Goal: Transaction & Acquisition: Purchase product/service

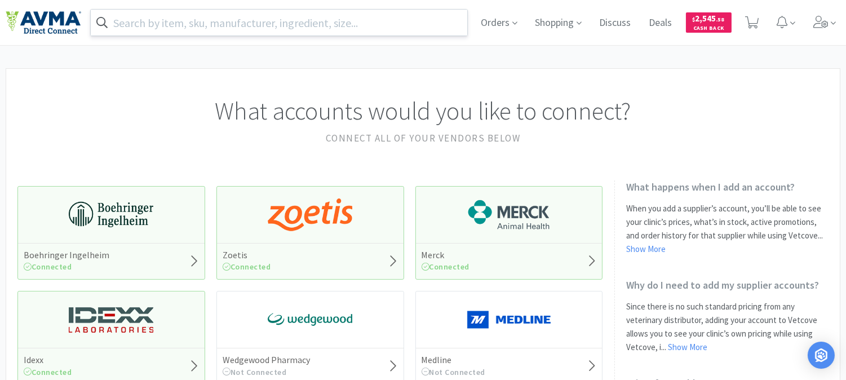
click at [281, 23] on input "text" at bounding box center [279, 23] width 376 height 26
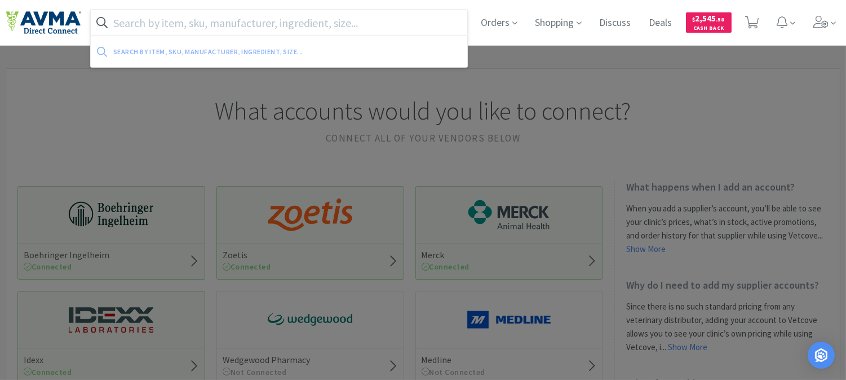
click at [171, 23] on input "text" at bounding box center [279, 23] width 376 height 26
paste input "047778"
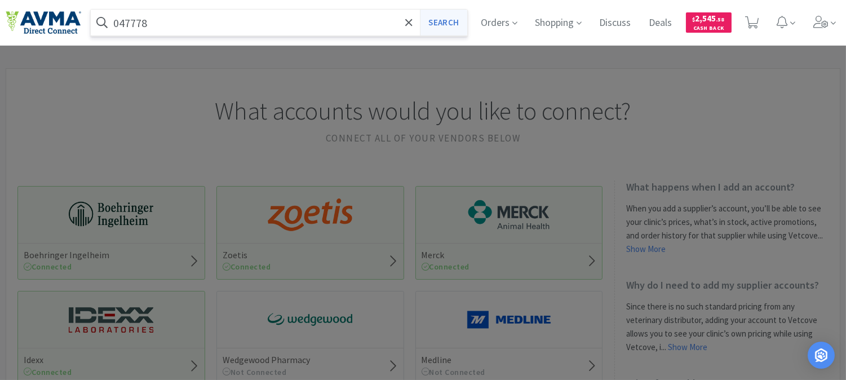
type input "047778"
click at [436, 19] on button "Search" at bounding box center [443, 23] width 47 height 26
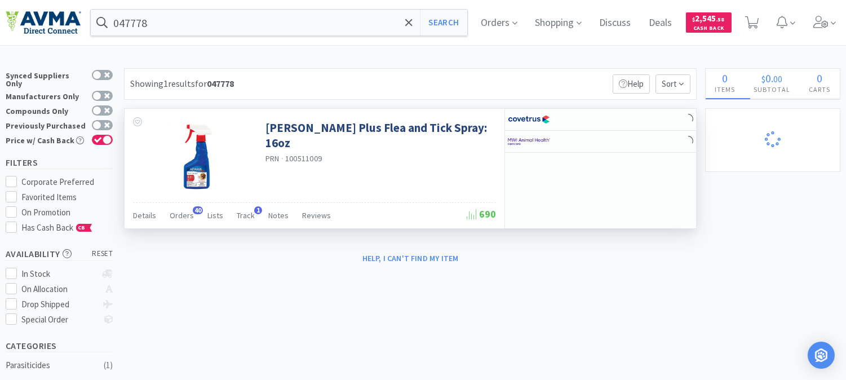
select select "8"
select select "6"
select select "8"
select select "3"
select select "12"
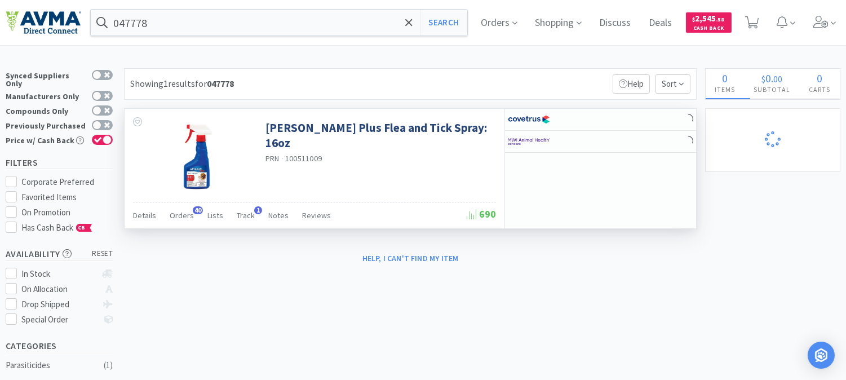
select select "1"
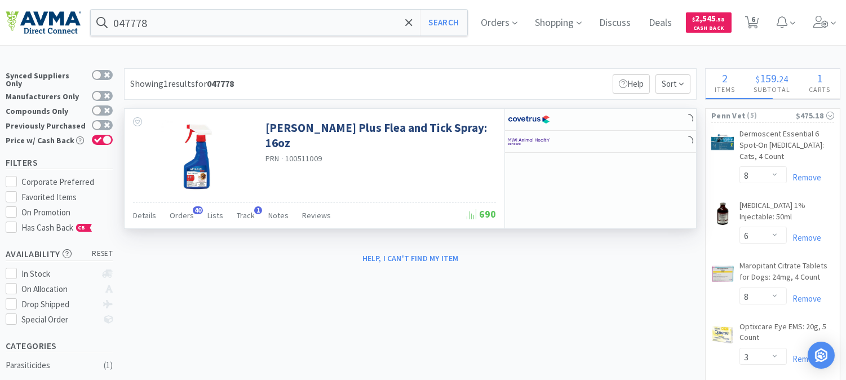
select select "1"
select select "2"
select select "10"
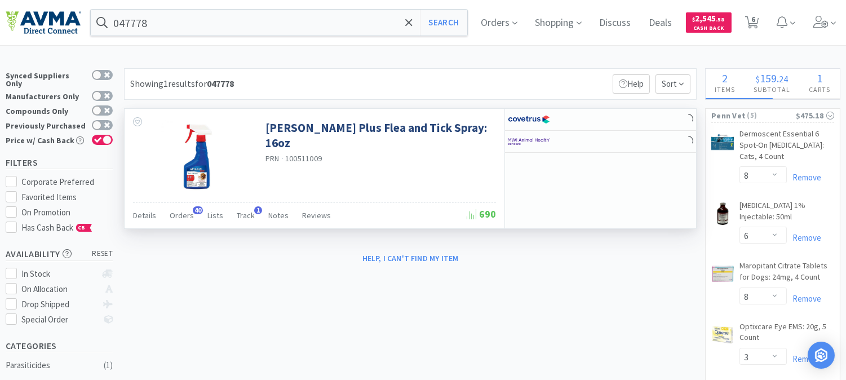
select select "5"
select select "1"
select select "4"
select select "1"
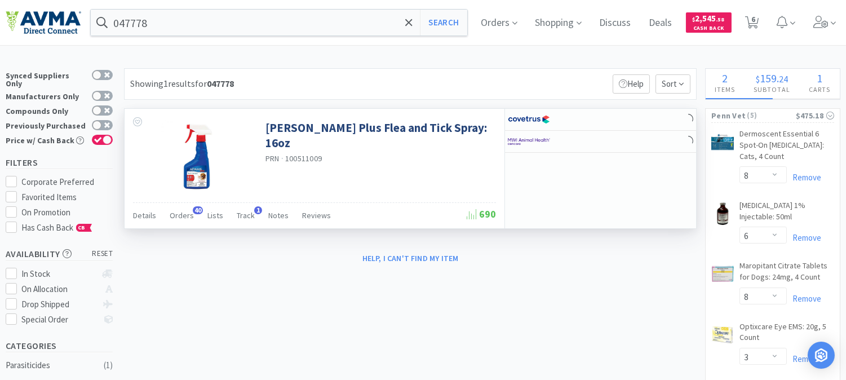
select select "12"
select select "5"
select select "4"
select select "1"
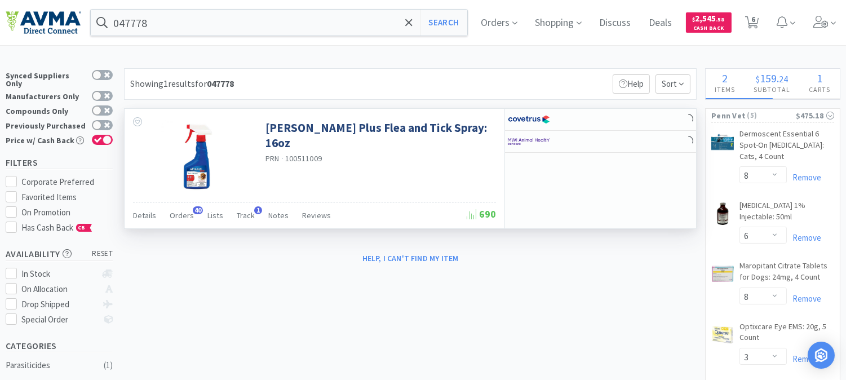
select select "1"
select select "12"
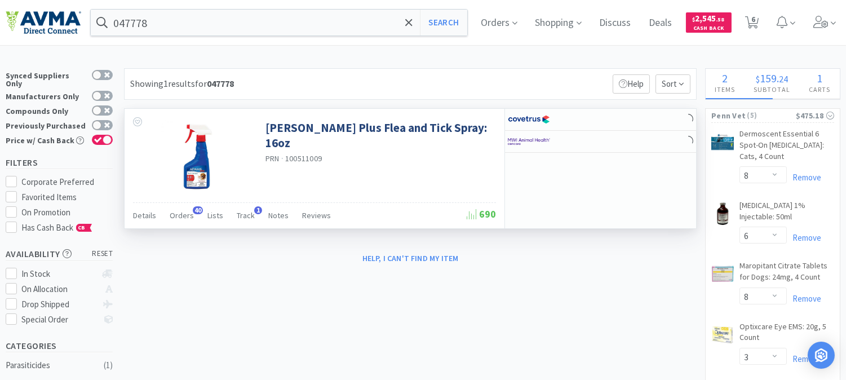
select select "12"
select select "1"
select select "5"
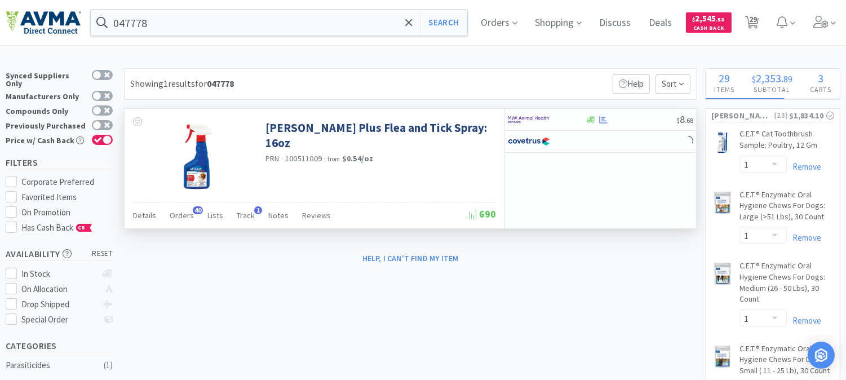
select select "1"
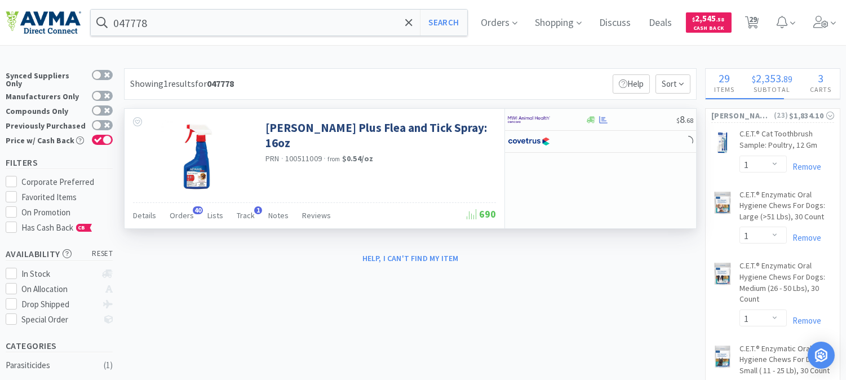
select select "24"
select select "1"
select select "12"
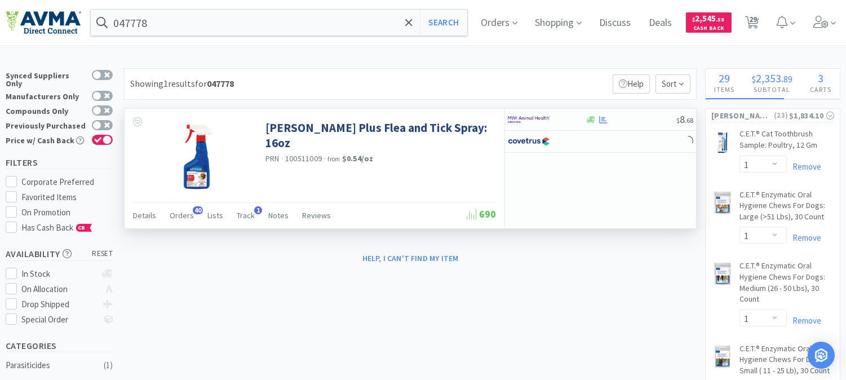
select select "2"
select select "4"
select select "5"
select select "2"
select select "1"
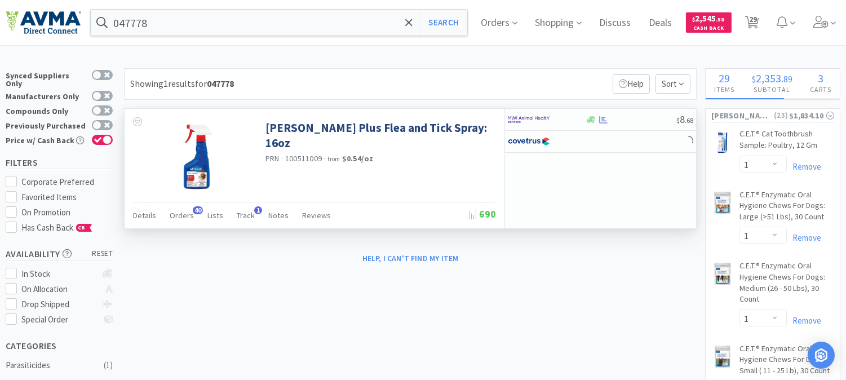
select select "1"
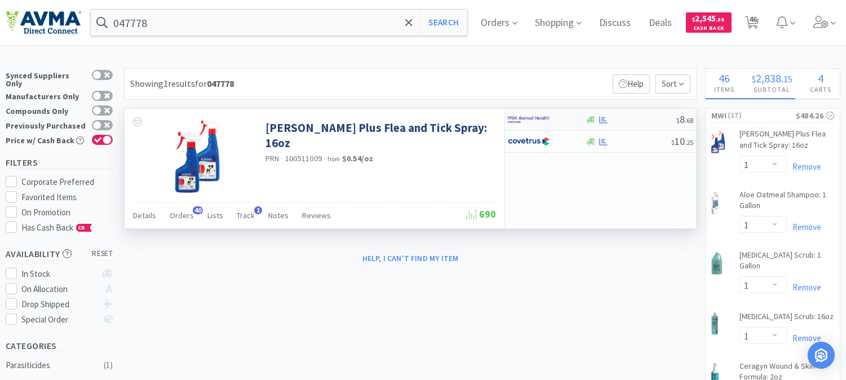
select select "2"
select select "3"
select select "8"
select select "1"
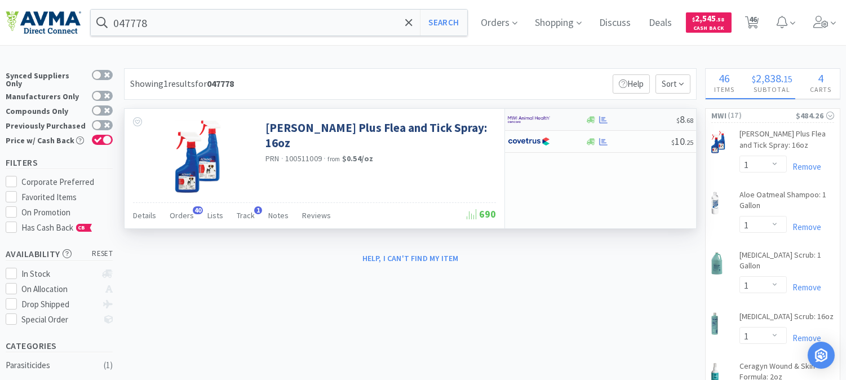
select select "1"
select select "2"
select select "1"
select select "3"
select select "1"
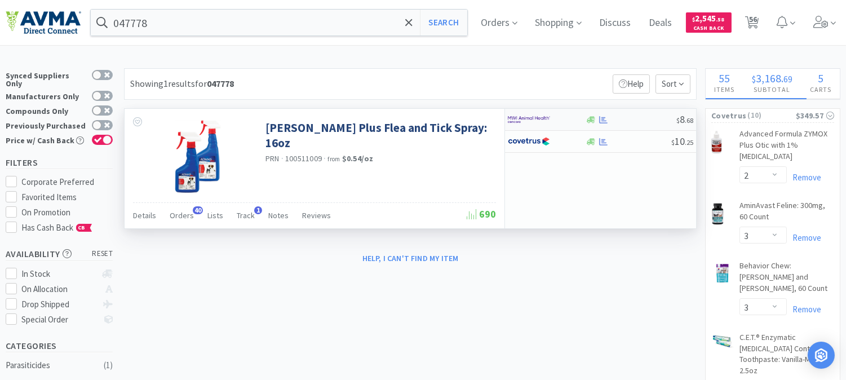
click at [521, 119] on img at bounding box center [529, 119] width 42 height 17
select select "1"
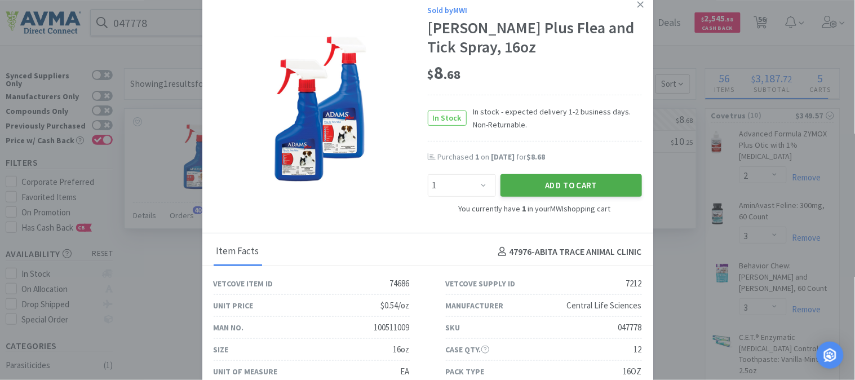
click at [558, 183] on button "Add to Cart" at bounding box center [570, 185] width 141 height 23
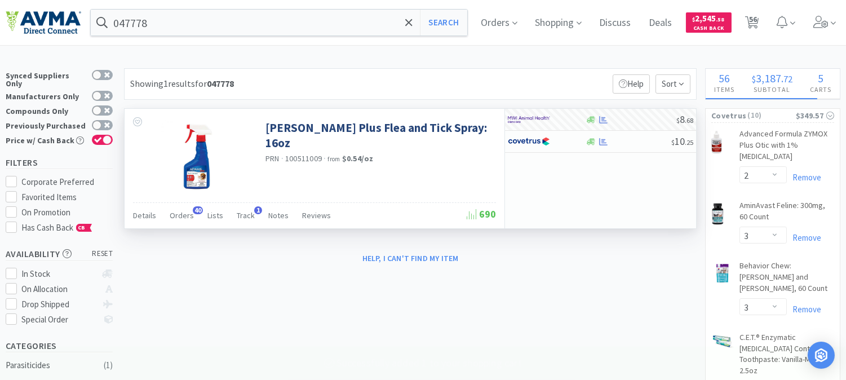
select select "2"
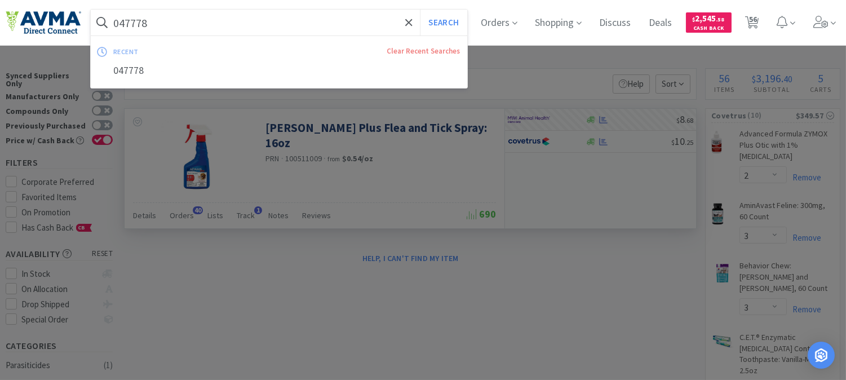
click at [175, 23] on input "047778" at bounding box center [279, 23] width 376 height 26
paste input "30181"
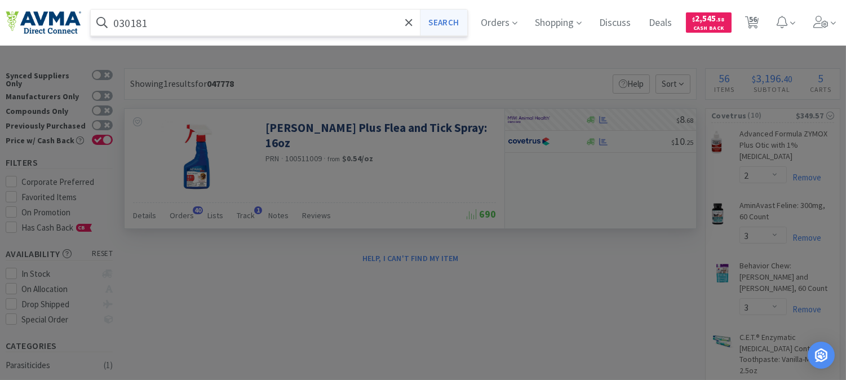
type input "030181"
click at [456, 15] on button "Search" at bounding box center [443, 23] width 47 height 26
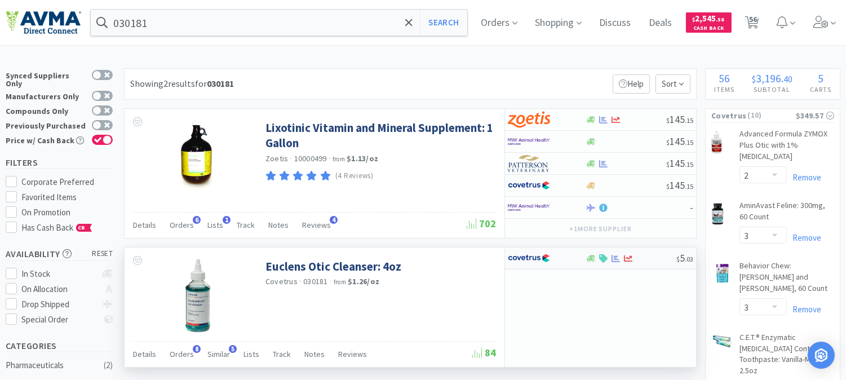
click at [542, 258] on img at bounding box center [529, 258] width 42 height 17
select select "1"
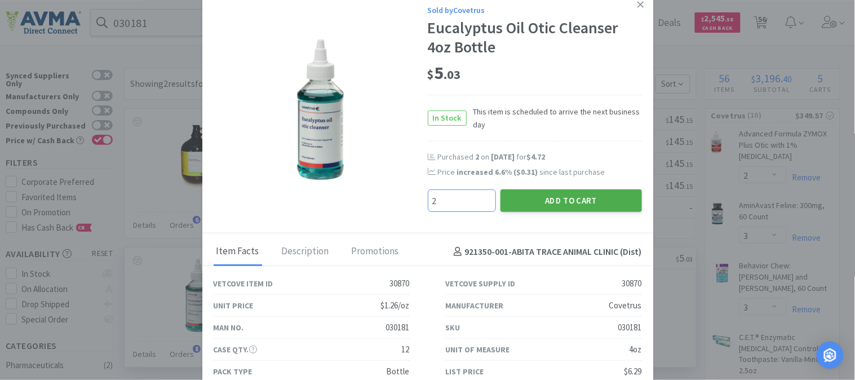
type input "2"
click at [582, 199] on button "Add to Cart" at bounding box center [570, 200] width 141 height 23
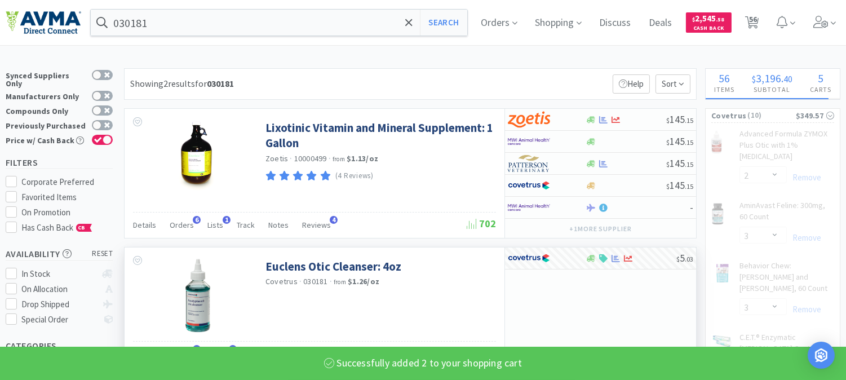
select select "2"
select select "1"
select select "2"
select select "1"
select select "3"
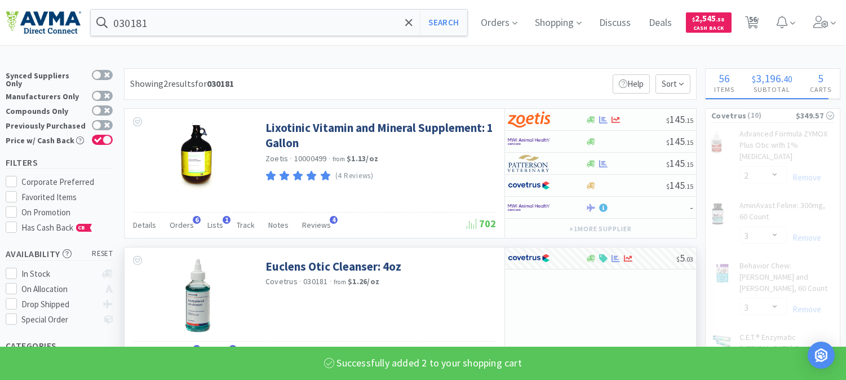
select select "1"
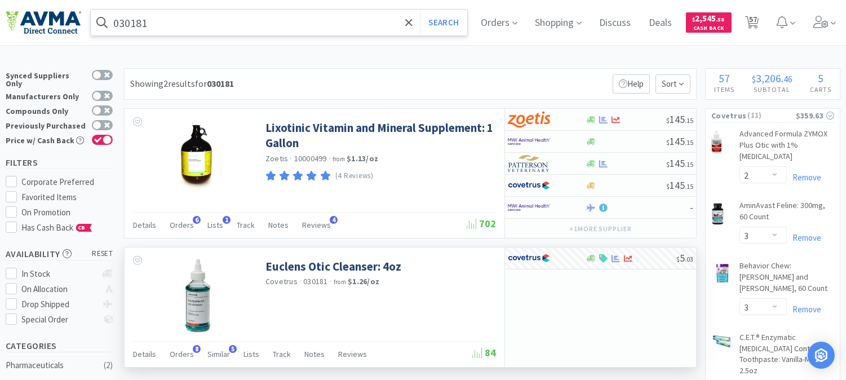
click at [199, 17] on input "030181" at bounding box center [279, 23] width 376 height 26
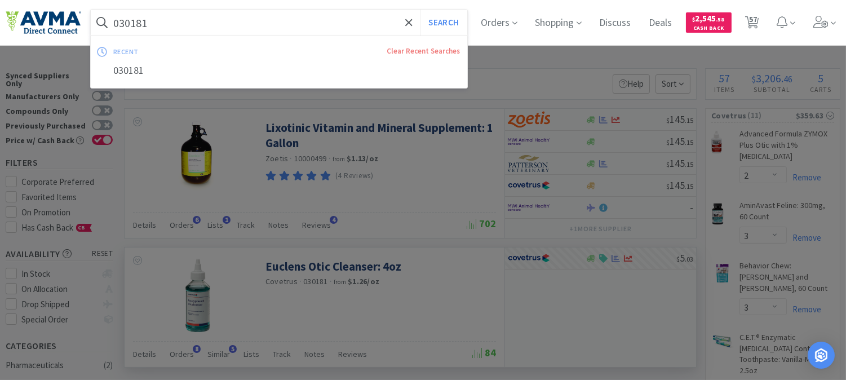
paste input "05592"
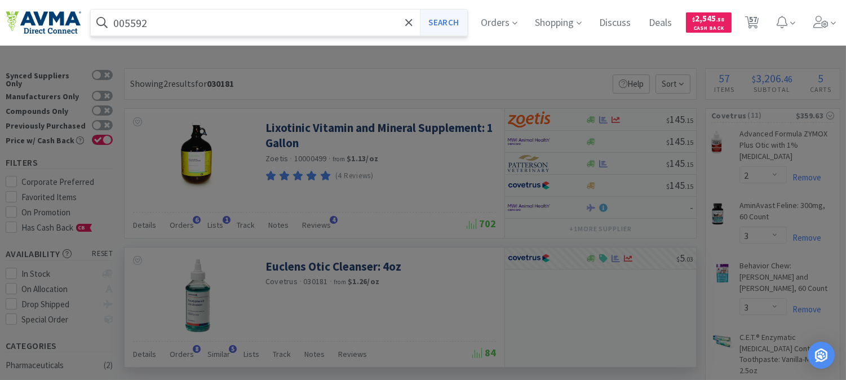
type input "005592"
click at [460, 17] on button "Search" at bounding box center [443, 23] width 47 height 26
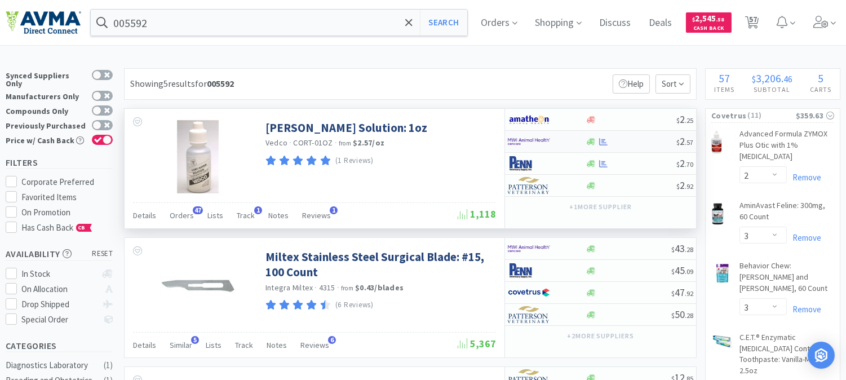
click at [539, 139] on img at bounding box center [529, 141] width 42 height 17
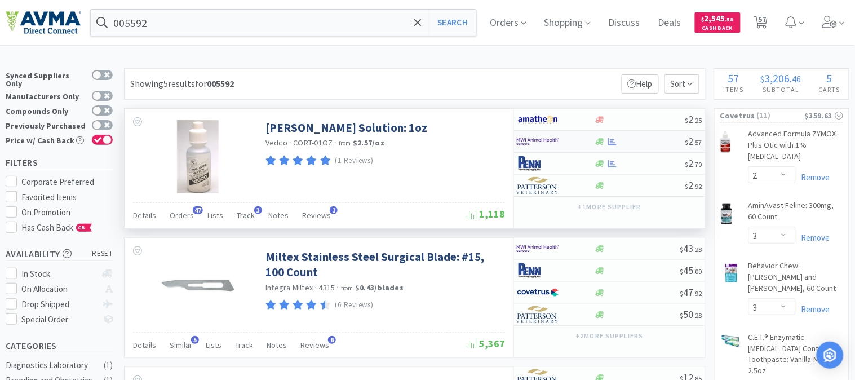
select select "1"
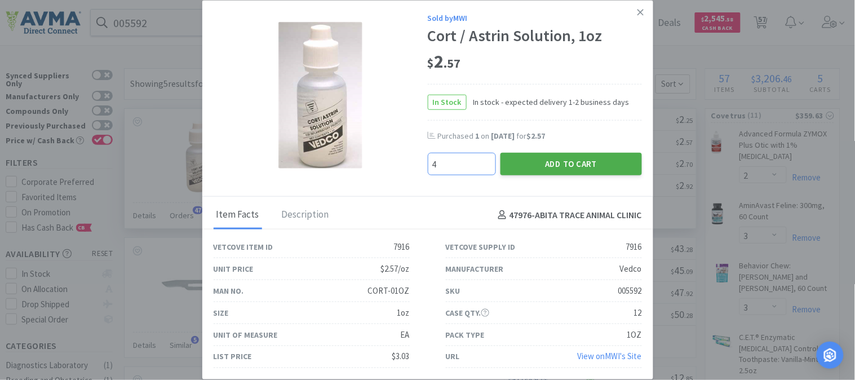
type input "4"
click at [580, 162] on button "Add to Cart" at bounding box center [570, 164] width 141 height 23
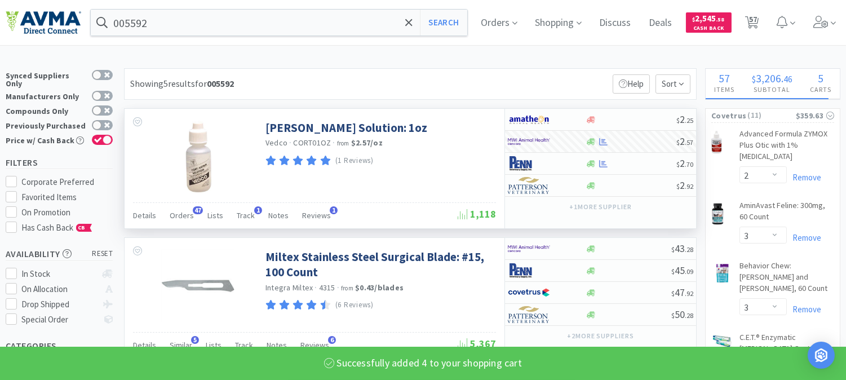
select select "4"
select select "1"
select select "12"
select select "2"
select select "4"
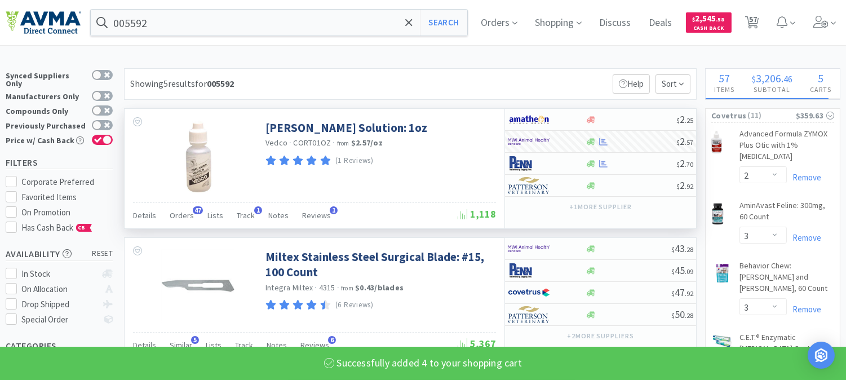
select select "2"
select select "5"
select select "1"
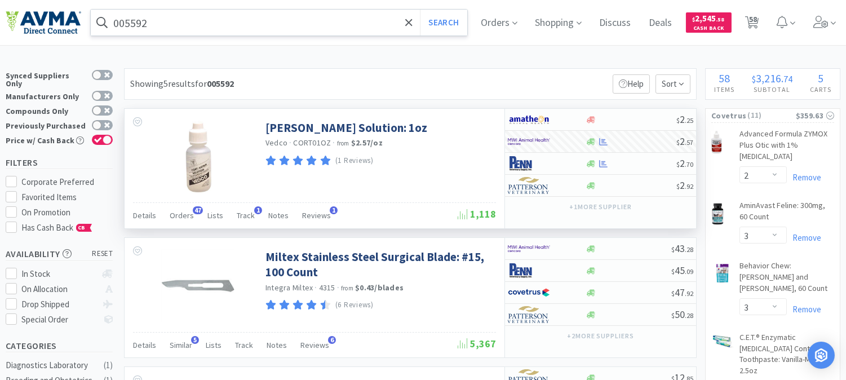
click at [209, 15] on input "005592" at bounding box center [279, 23] width 376 height 26
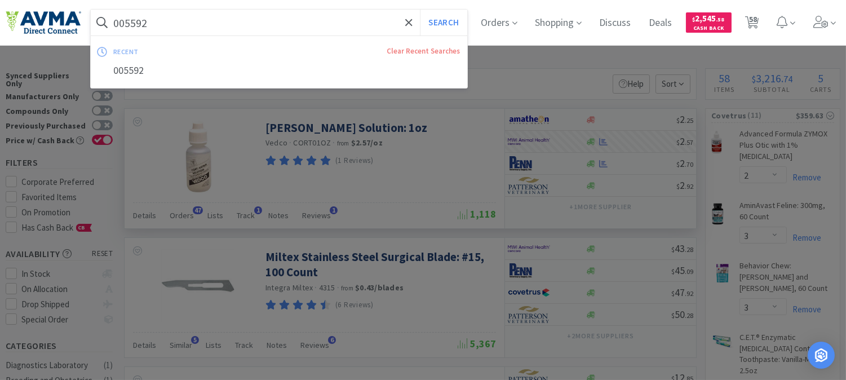
paste input "1002268"
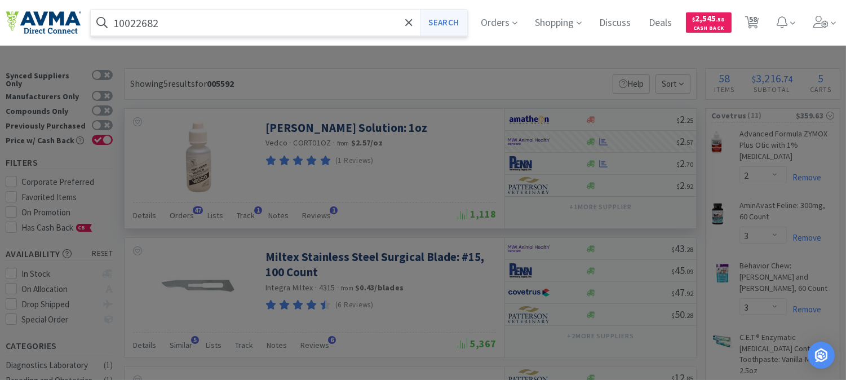
click at [436, 25] on button "Search" at bounding box center [443, 23] width 47 height 26
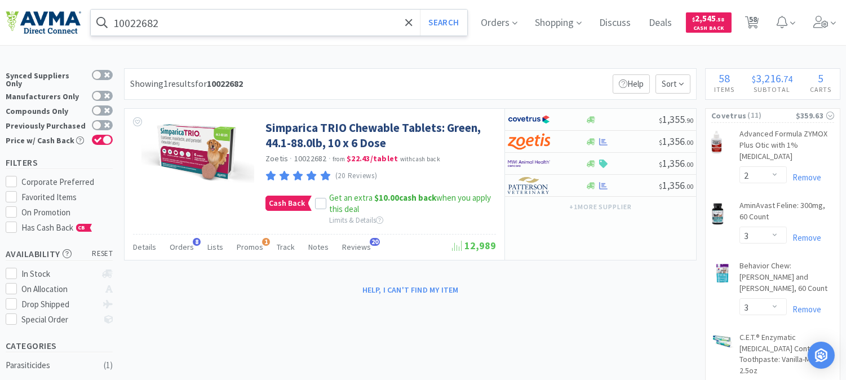
click at [189, 25] on input "10022682" at bounding box center [279, 23] width 376 height 26
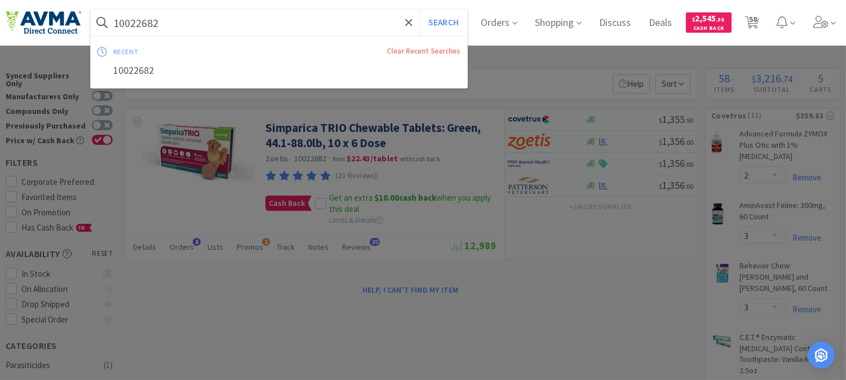
paste input "078934204"
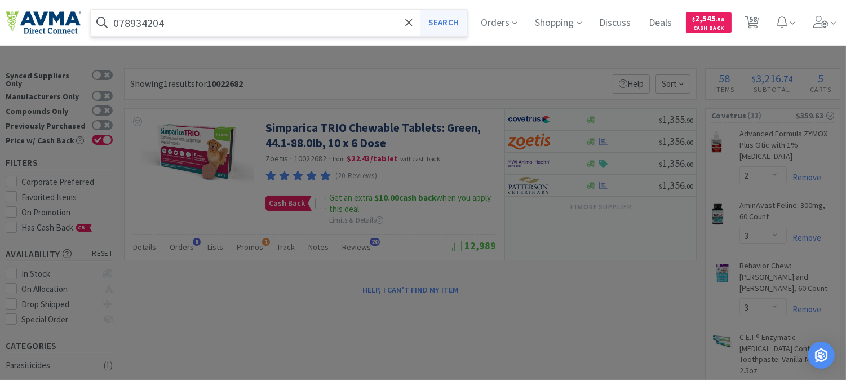
type input "078934204"
click at [447, 24] on button "Search" at bounding box center [443, 23] width 47 height 26
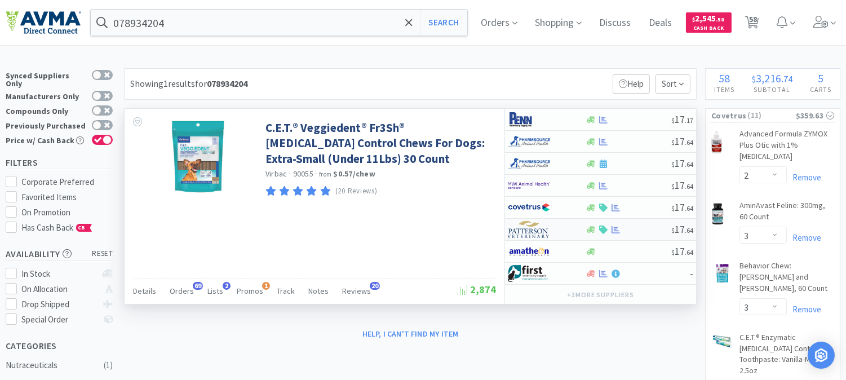
click at [527, 234] on img at bounding box center [529, 229] width 42 height 17
select select "1"
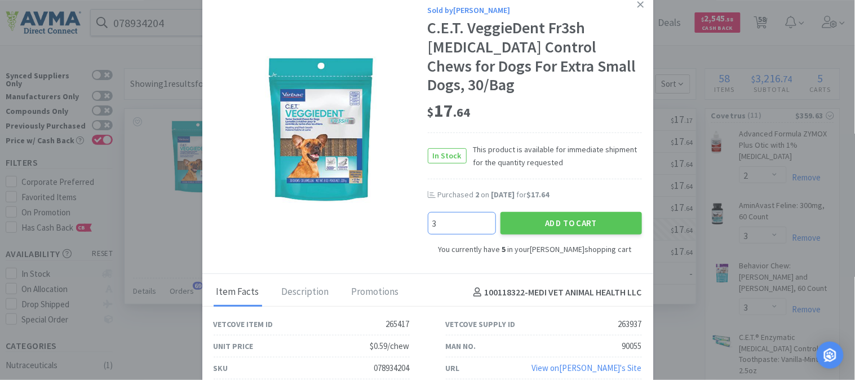
type input "3"
click at [578, 213] on button "Add to Cart" at bounding box center [570, 223] width 141 height 23
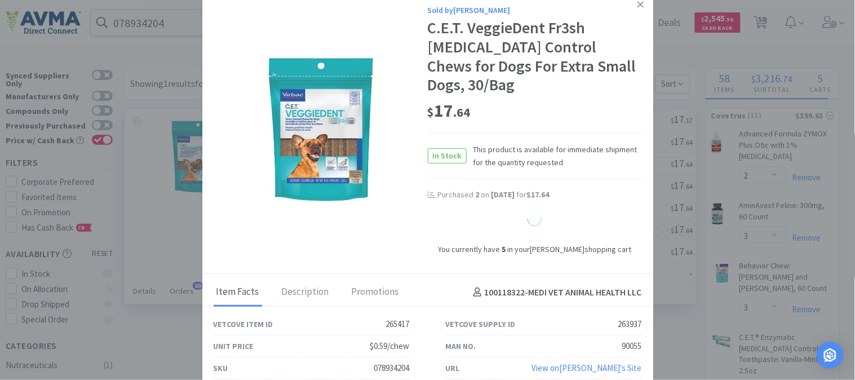
select select "8"
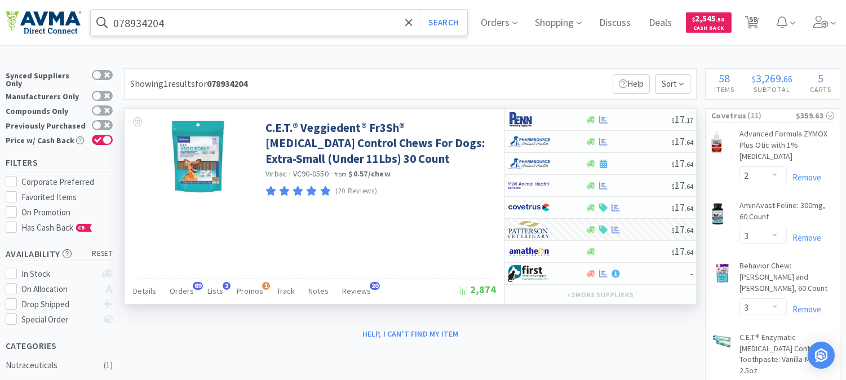
click at [204, 25] on input "078934204" at bounding box center [279, 23] width 376 height 26
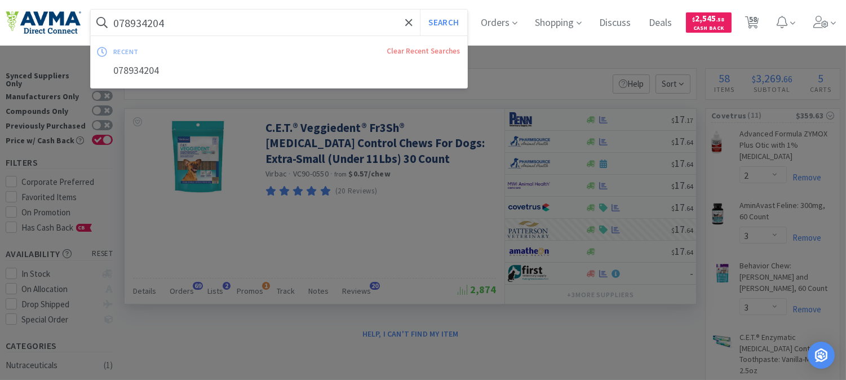
paste input "29495"
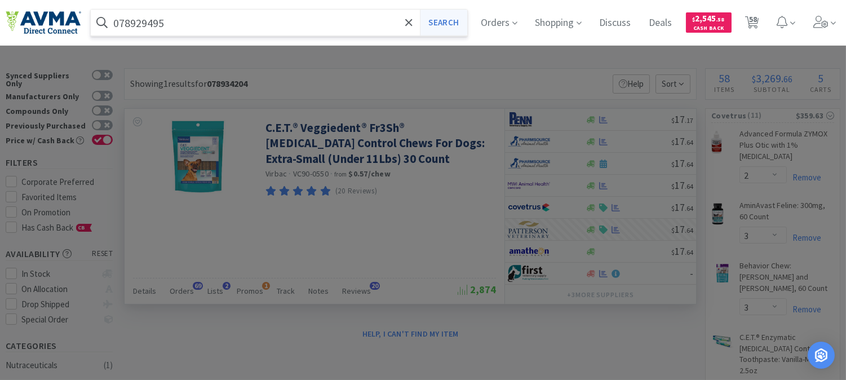
type input "078929495"
click at [449, 20] on button "Search" at bounding box center [443, 23] width 47 height 26
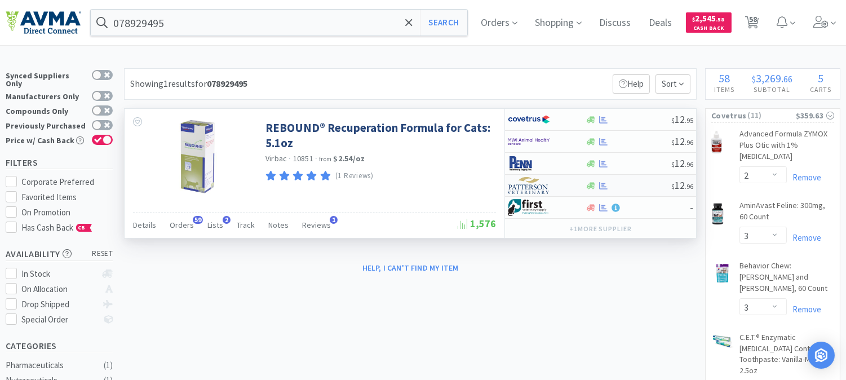
click at [531, 185] on img at bounding box center [529, 185] width 42 height 17
select select "1"
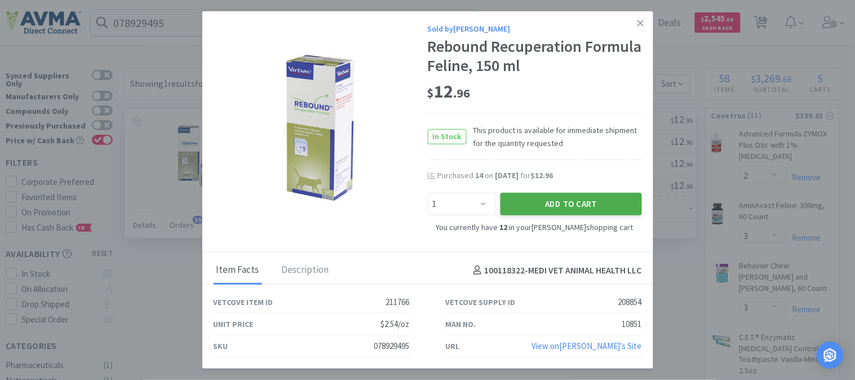
click at [594, 203] on button "Add to Cart" at bounding box center [570, 203] width 141 height 23
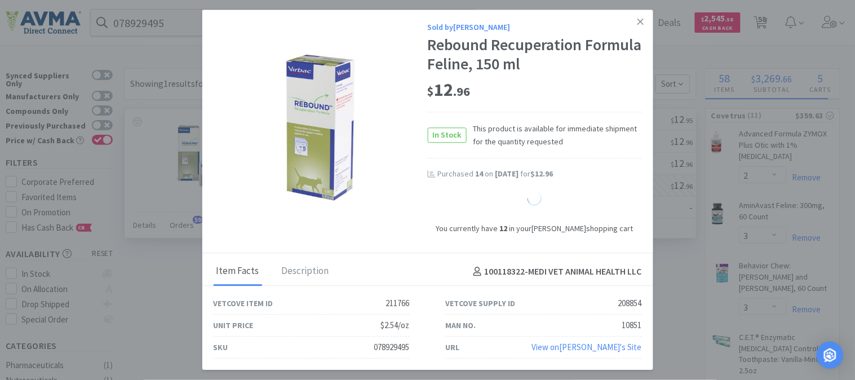
select select "13"
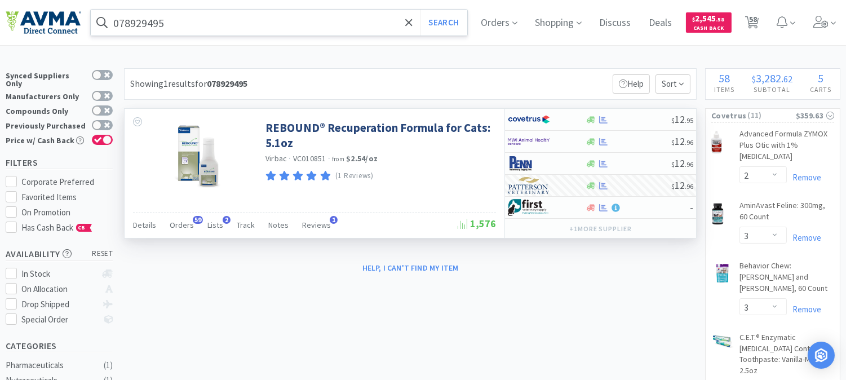
click at [196, 21] on input "078929495" at bounding box center [279, 23] width 376 height 26
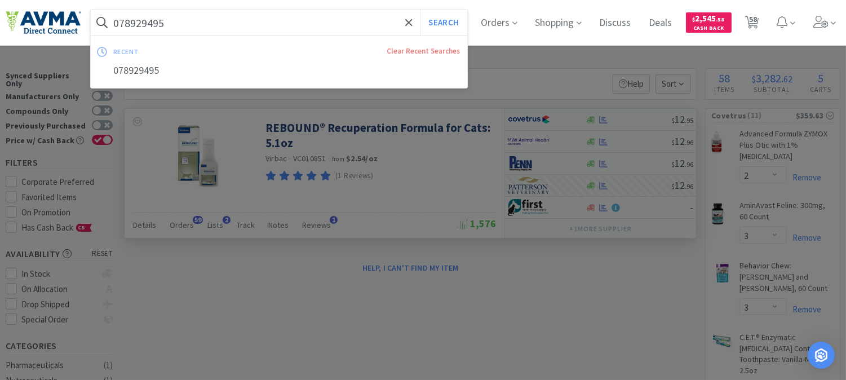
paste input "34205"
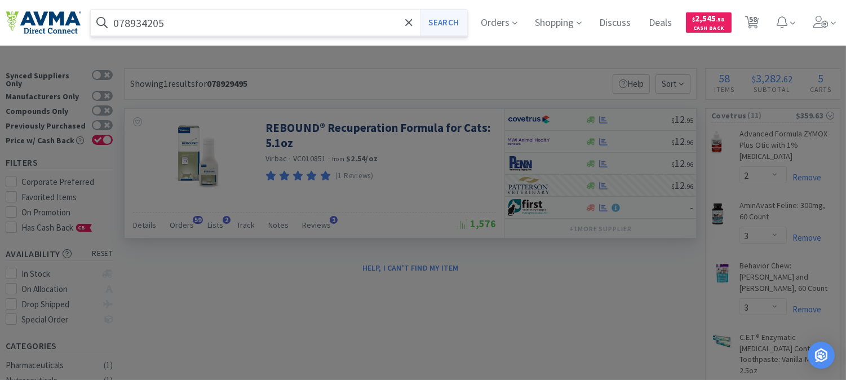
type input "078934205"
click at [463, 23] on button "Search" at bounding box center [443, 23] width 47 height 26
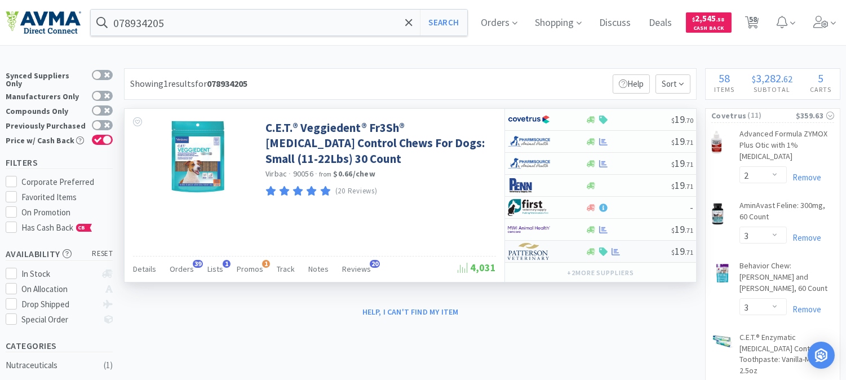
click at [546, 254] on img at bounding box center [529, 251] width 42 height 17
select select "1"
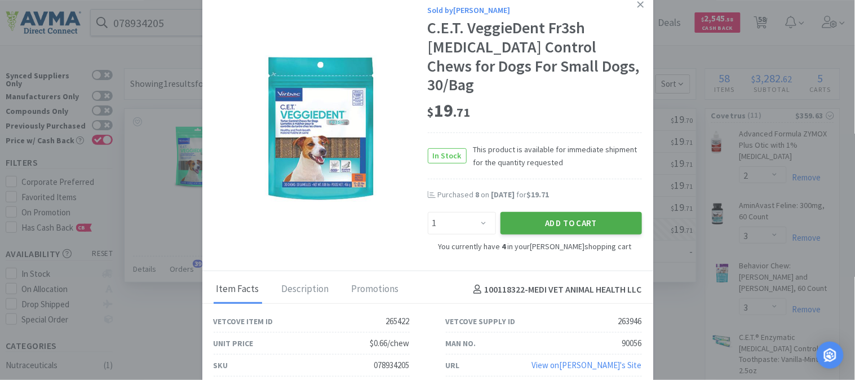
click at [592, 212] on button "Add to Cart" at bounding box center [570, 223] width 141 height 23
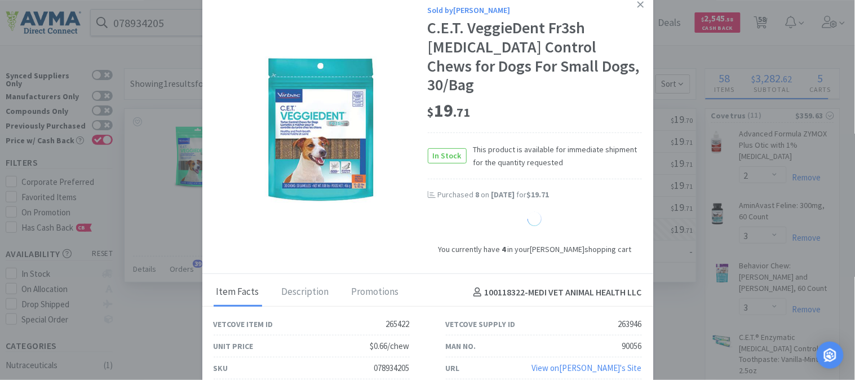
select select "5"
